Goal: Navigation & Orientation: Find specific page/section

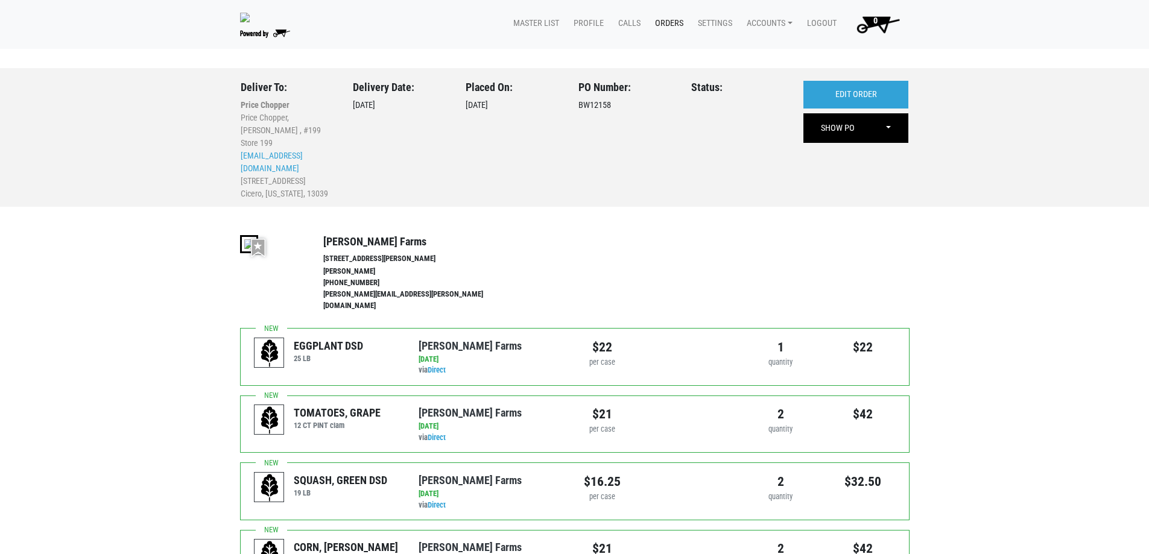
click at [660, 22] on link "Orders" at bounding box center [666, 23] width 43 height 23
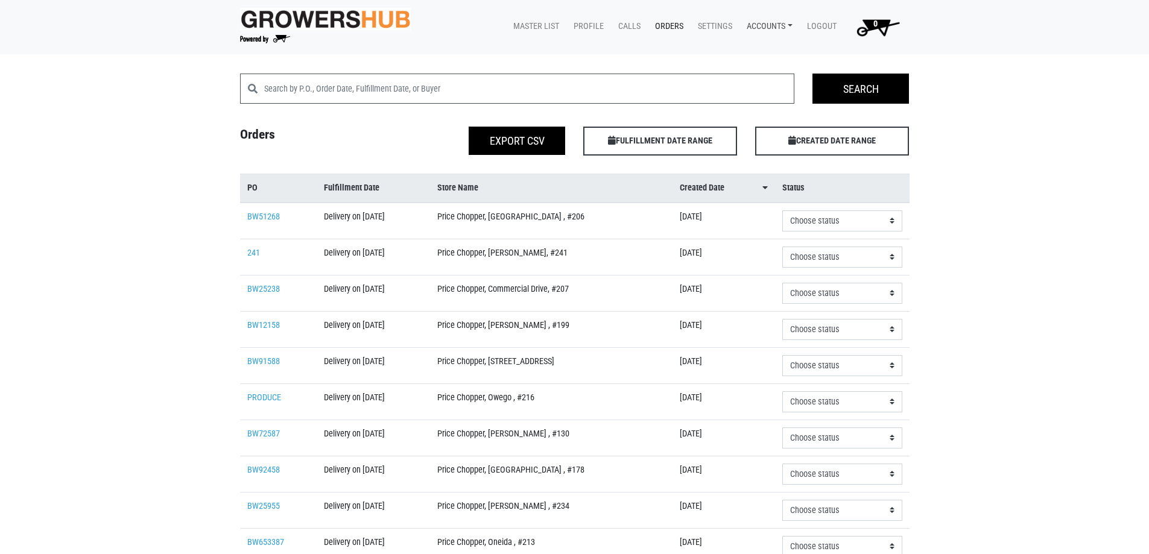
click at [754, 24] on link "Accounts" at bounding box center [767, 26] width 60 height 23
click at [765, 51] on link "[PERSON_NAME] (Tops Markets Growers Hub)" at bounding box center [839, 55] width 204 height 18
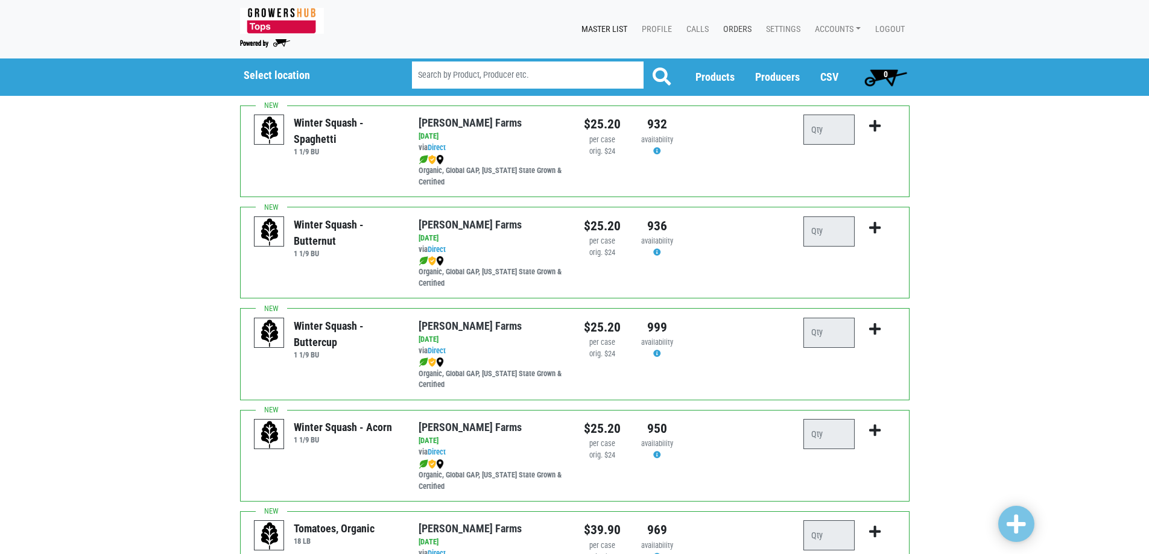
click at [733, 22] on link "Orders" at bounding box center [734, 29] width 43 height 23
